Goal: Transaction & Acquisition: Purchase product/service

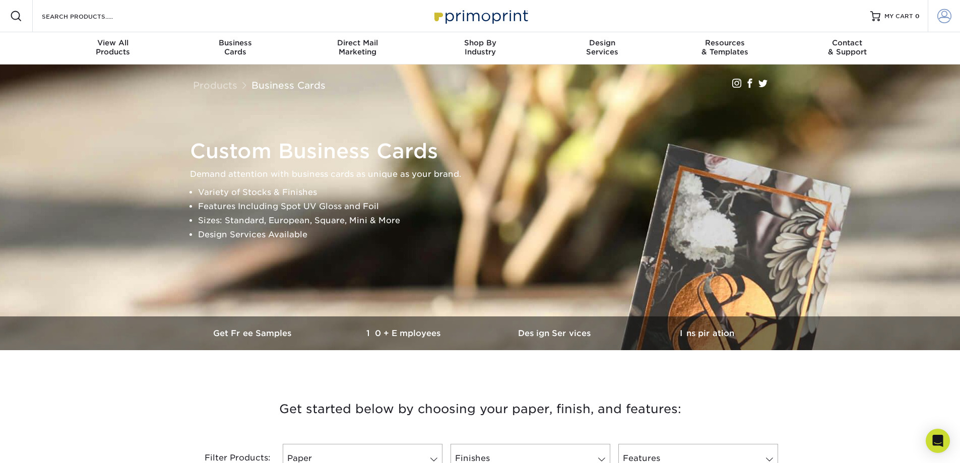
type input "abcpress@bellsouth.net"
click at [940, 16] on span at bounding box center [944, 16] width 14 height 14
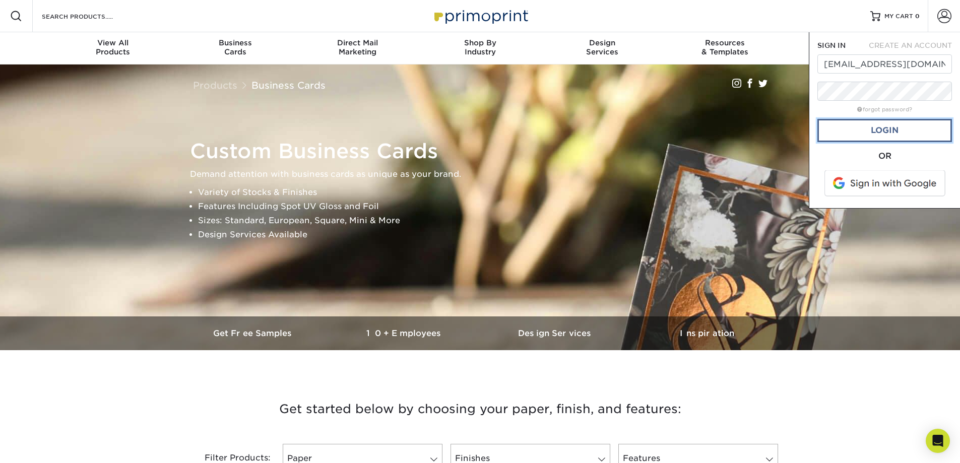
click at [856, 126] on link "Login" at bounding box center [884, 130] width 135 height 23
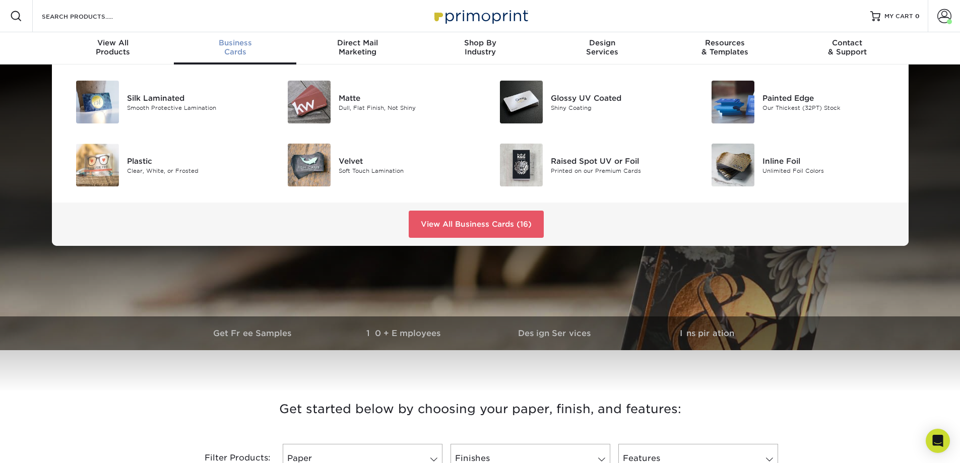
click at [248, 45] on span "Business" at bounding box center [235, 42] width 122 height 9
click at [169, 97] on div "Silk Laminated" at bounding box center [194, 97] width 134 height 11
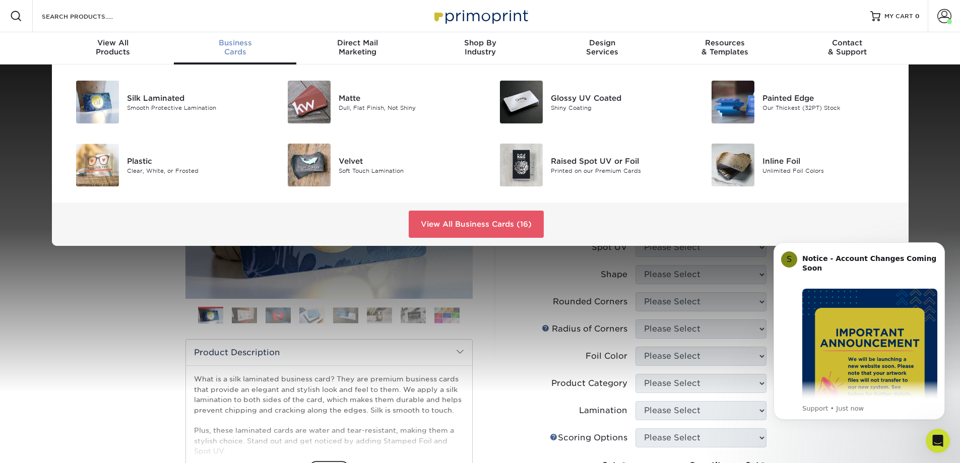
click at [225, 44] on span "Business" at bounding box center [235, 42] width 122 height 9
click at [320, 163] on img at bounding box center [309, 165] width 43 height 43
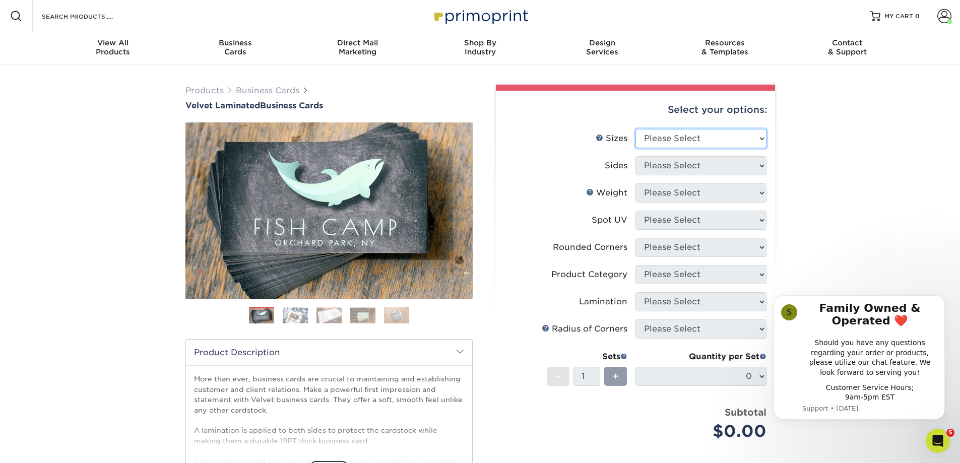
click at [759, 137] on select "Please Select 1.5" x 3.5" - Mini 1.75" x 3.5" - Mini 2" x 2" - Square 2" x 3" -…" at bounding box center [701, 138] width 131 height 19
select select "2.00x3.50"
click at [636, 129] on select "Please Select 1.5" x 3.5" - Mini 1.75" x 3.5" - Mini 2" x 2" - Square 2" x 3" -…" at bounding box center [701, 138] width 131 height 19
click at [759, 164] on select "Please Select Print Both Sides Print Front Only" at bounding box center [701, 165] width 131 height 19
select select "13abbda7-1d64-4f25-8bb2-c179b224825d"
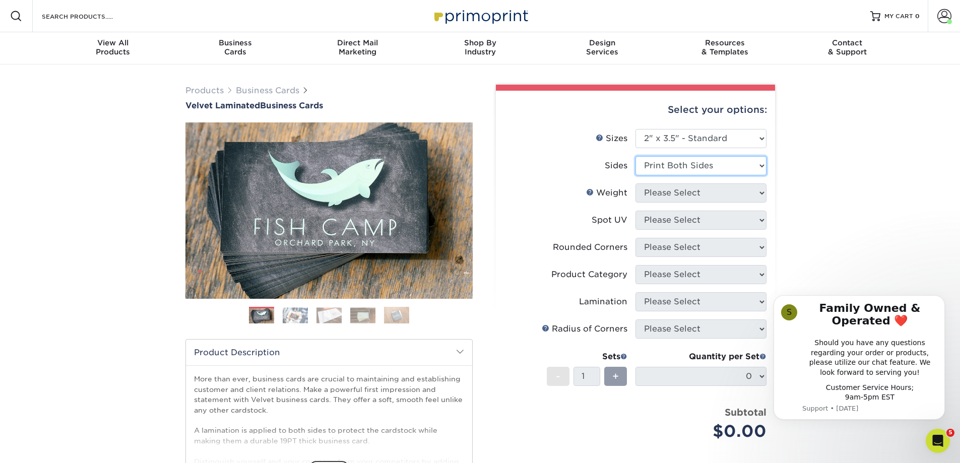
click at [636, 156] on select "Please Select Print Both Sides Print Front Only" at bounding box center [701, 165] width 131 height 19
click at [758, 193] on select "Please Select 16PT" at bounding box center [701, 192] width 131 height 19
select select "16PT"
click at [636, 183] on select "Please Select 16PT" at bounding box center [701, 192] width 131 height 19
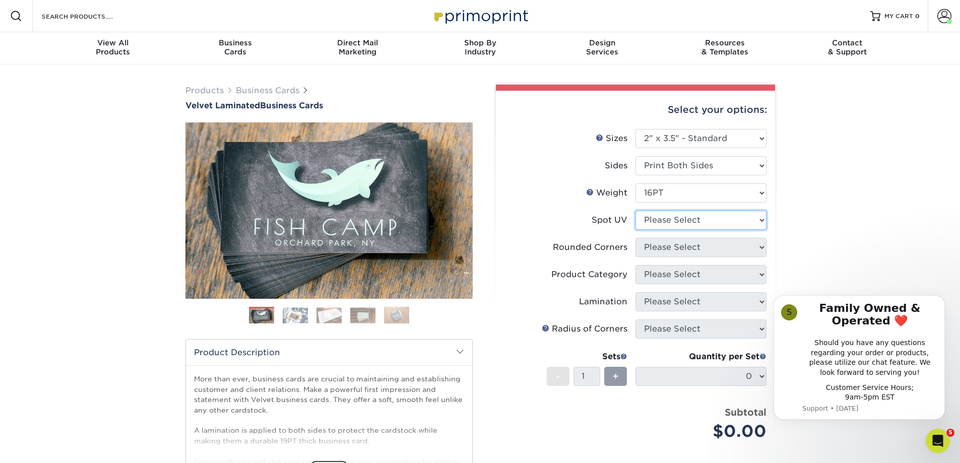
click at [758, 218] on select "Please Select No Spot UV Front and Back (Both Sides) Front Only Back Only" at bounding box center [701, 220] width 131 height 19
select select "0"
click at [636, 211] on select "Please Select No Spot UV Front and Back (Both Sides) Front Only Back Only" at bounding box center [701, 220] width 131 height 19
click at [759, 245] on select "Please Select Yes - Round 2 Corners Yes - Round 4 Corners No" at bounding box center [701, 247] width 131 height 19
select select "0"
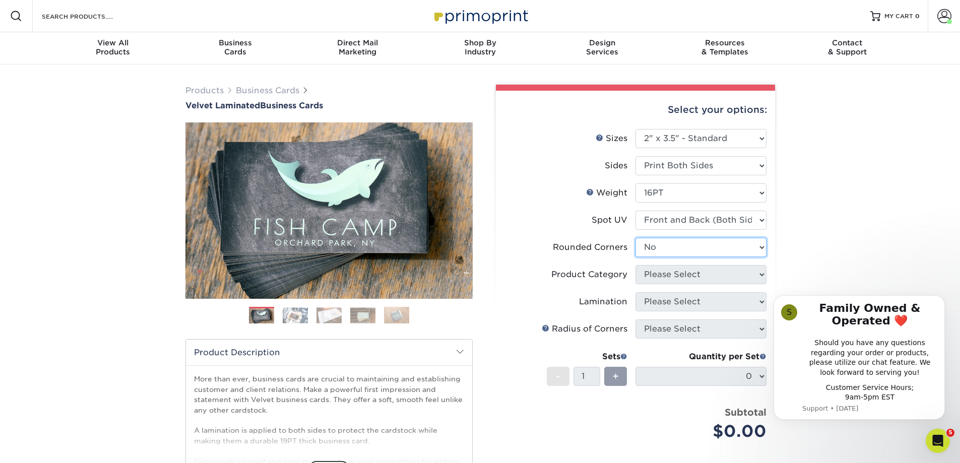
click at [636, 238] on select "Please Select Yes - Round 2 Corners Yes - Round 4 Corners No" at bounding box center [701, 247] width 131 height 19
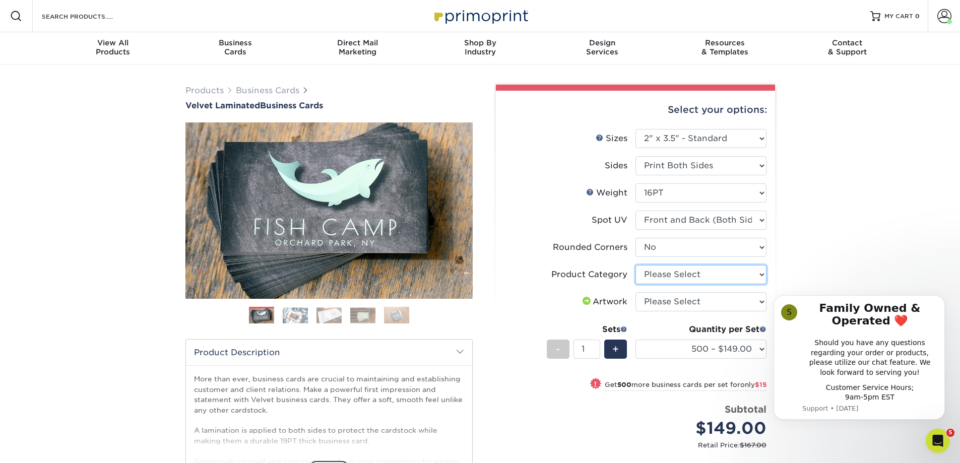
click at [762, 271] on select "Please Select Business Cards" at bounding box center [701, 274] width 131 height 19
select select "3b5148f1-0588-4f88-a218-97bcfdce65c1"
click at [636, 265] on select "Please Select Business Cards" at bounding box center [701, 274] width 131 height 19
click at [762, 299] on select "Please Select I will upload files I need a design - $100" at bounding box center [701, 301] width 131 height 19
select select "upload"
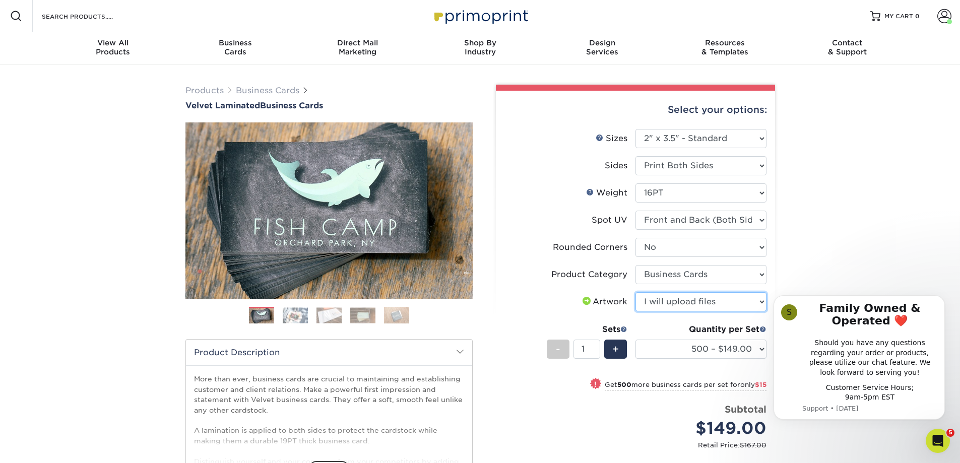
click at [636, 292] on select "Please Select I will upload files I need a design - $100" at bounding box center [701, 301] width 131 height 19
click at [760, 347] on select "500 – $149.00 1000 – $164.00 2500 – $390.00 5000 – $651.00 10000 – $1162.00" at bounding box center [701, 349] width 131 height 19
click at [816, 226] on div "Products Business Cards Velvet Laminated Business Cards Previous Next" at bounding box center [480, 334] width 960 height 538
click at [943, 15] on span at bounding box center [944, 16] width 14 height 14
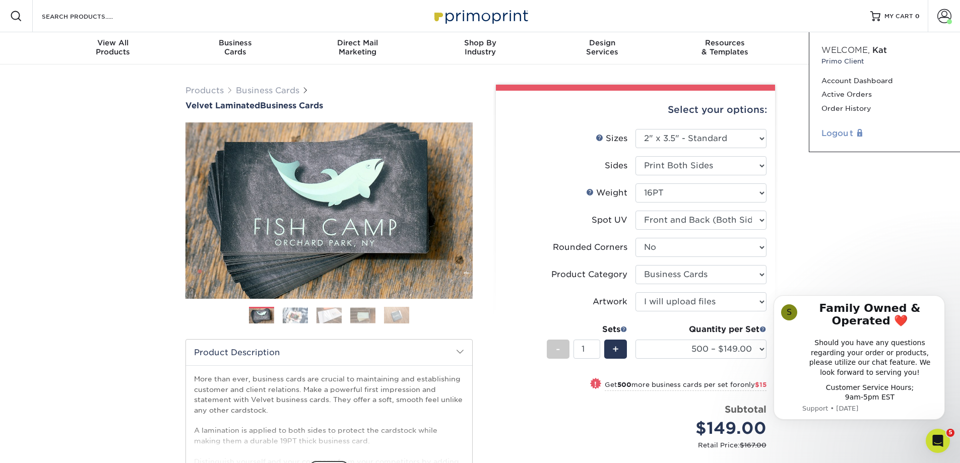
click at [843, 134] on link "Logout" at bounding box center [884, 134] width 126 height 12
